Goal: Information Seeking & Learning: Learn about a topic

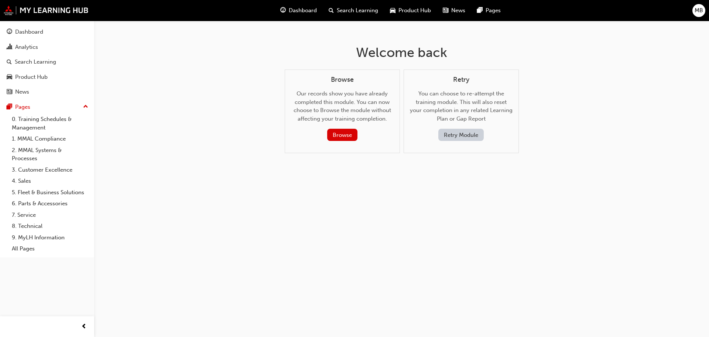
click at [299, 14] on span "Dashboard" at bounding box center [303, 10] width 28 height 8
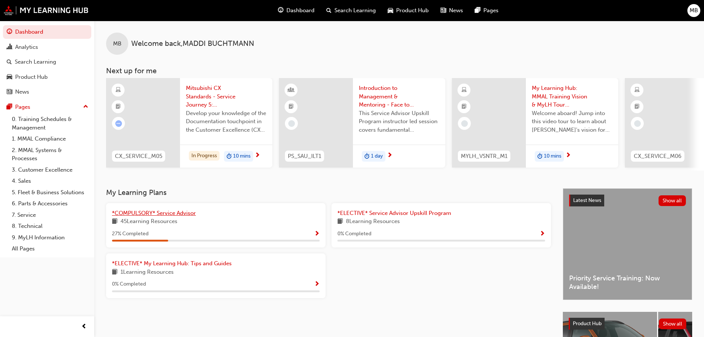
click at [172, 216] on span "*COMPULSORY* Service Advisor" at bounding box center [154, 213] width 84 height 7
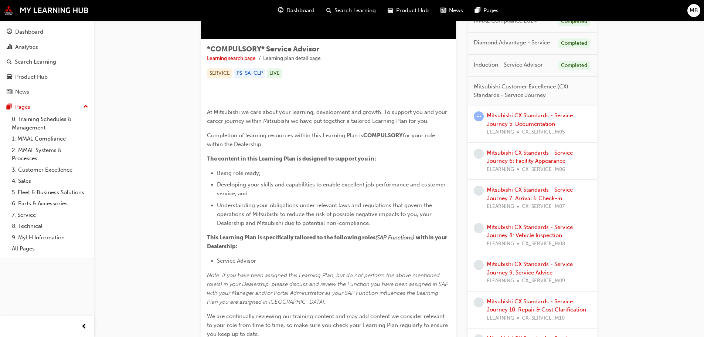
scroll to position [37, 0]
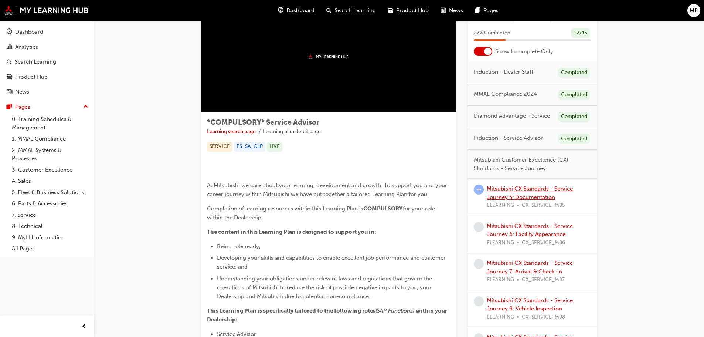
click at [533, 195] on link "Mitsubishi CX Standards - Service Journey 5: Documentation" at bounding box center [530, 192] width 86 height 15
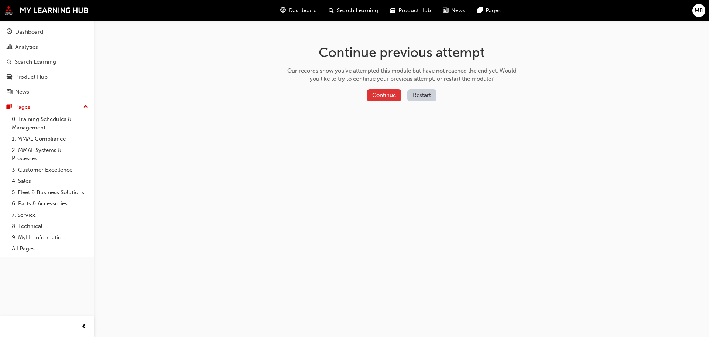
click at [374, 94] on button "Continue" at bounding box center [384, 95] width 35 height 12
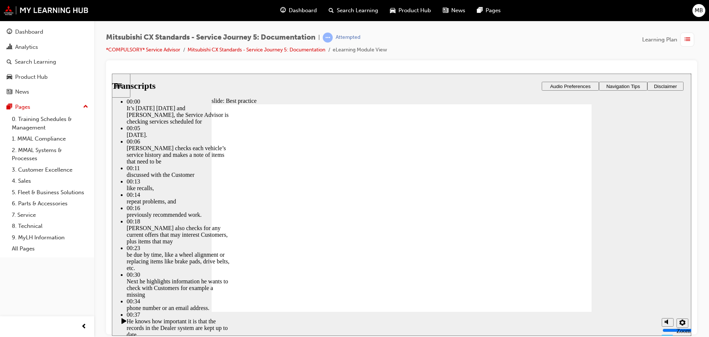
type input "23"
